Goal: Information Seeking & Learning: Learn about a topic

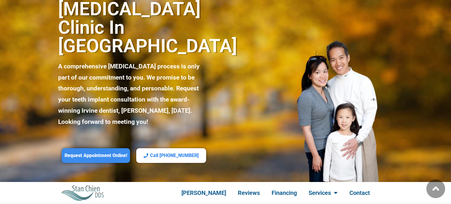
scroll to position [50, 0]
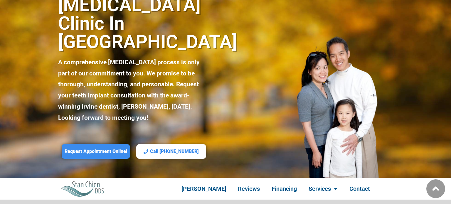
click at [137, 66] on p "A comprehensive [MEDICAL_DATA] process is only part of our commitment to you. W…" at bounding box center [133, 90] width 150 height 67
click at [155, 66] on p "A comprehensive [MEDICAL_DATA] process is only part of our commitment to you. W…" at bounding box center [133, 90] width 150 height 67
click at [182, 67] on p "A comprehensive [MEDICAL_DATA] process is only part of our commitment to you. W…" at bounding box center [133, 90] width 150 height 67
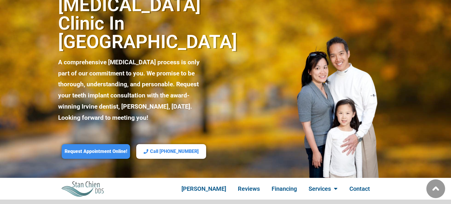
click at [150, 57] on p "A comprehensive [MEDICAL_DATA] process is only part of our commitment to you. W…" at bounding box center [133, 90] width 150 height 67
click at [175, 35] on div "[PERSON_NAME] Reviews Financing Services Veneers Dentures Cosmetic Dentistry De…" at bounding box center [141, 64] width 167 height 228
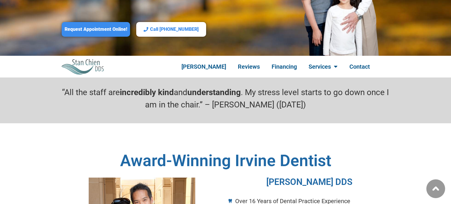
click at [190, 153] on h2 "Award-Winning Irvine Dentist" at bounding box center [225, 161] width 334 height 16
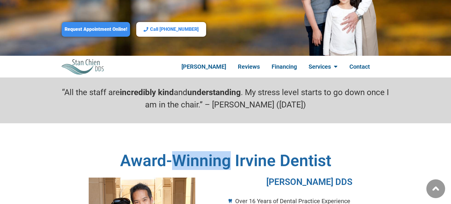
click at [190, 153] on h2 "Award-Winning Irvine Dentist" at bounding box center [225, 161] width 334 height 16
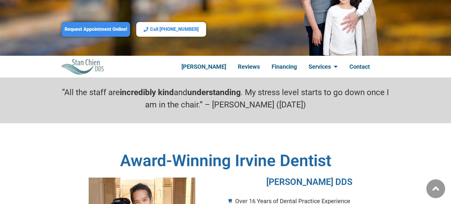
click at [233, 153] on h2 "Award-Winning Irvine Dentist" at bounding box center [225, 161] width 334 height 16
click at [299, 153] on h2 "Award-Winning Irvine Dentist" at bounding box center [225, 161] width 334 height 16
click at [285, 177] on h3 "[PERSON_NAME] DDS" at bounding box center [308, 181] width 161 height 9
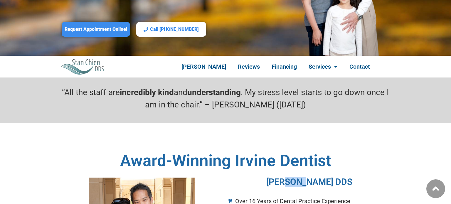
click at [285, 177] on h3 "[PERSON_NAME] DDS" at bounding box center [308, 181] width 161 height 9
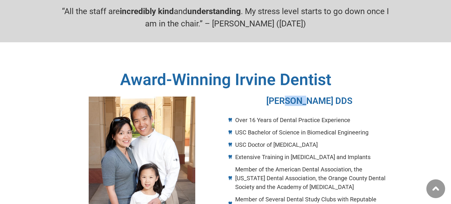
scroll to position [258, 0]
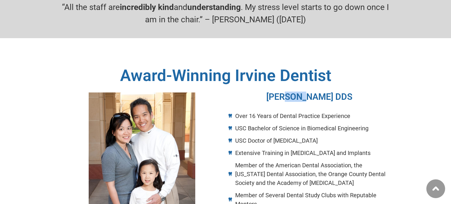
click at [260, 136] on span "USC Doctor of [MEDICAL_DATA]" at bounding box center [275, 140] width 84 height 9
click at [257, 136] on span "USC Doctor of [MEDICAL_DATA]" at bounding box center [275, 140] width 84 height 9
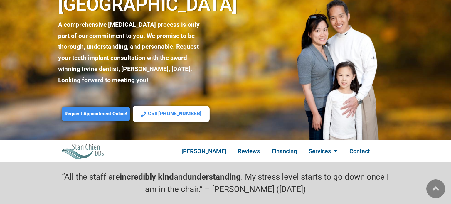
scroll to position [0, 0]
